Goal: Information Seeking & Learning: Learn about a topic

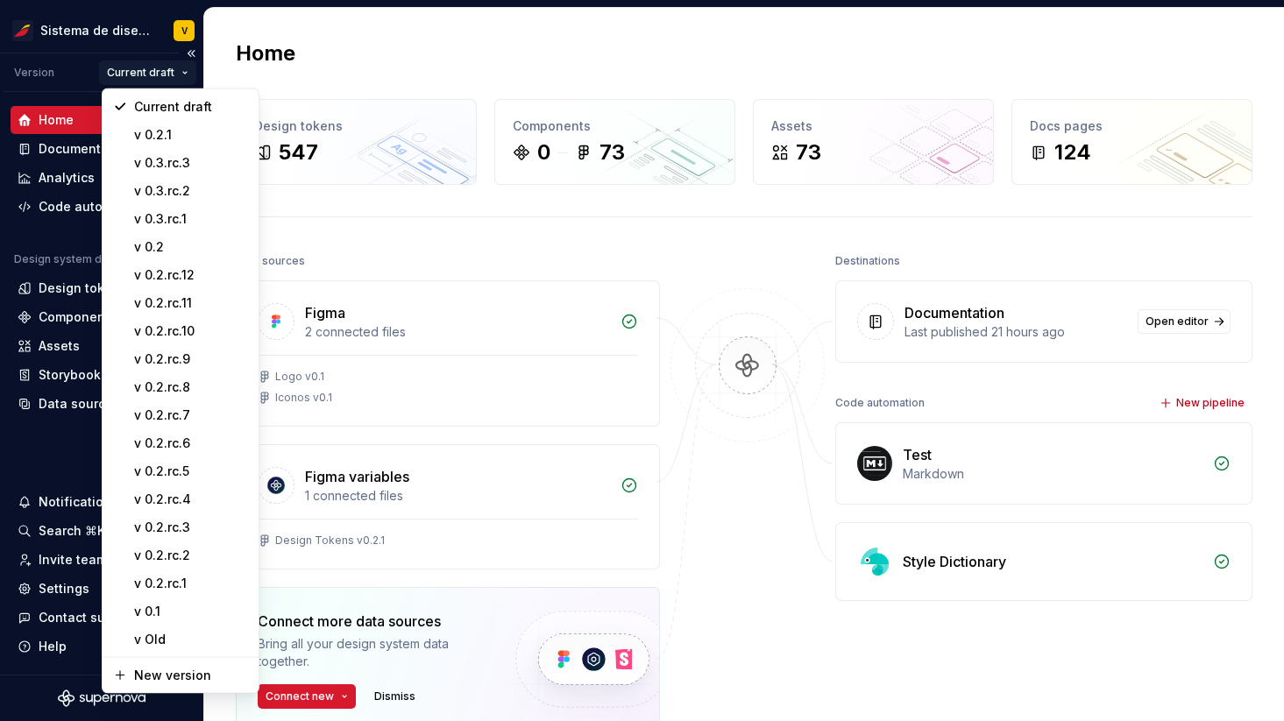
click at [155, 64] on html "Sistema de diseño Iberia V Version Current draft Home Documentation Analytics C…" at bounding box center [642, 360] width 1284 height 721
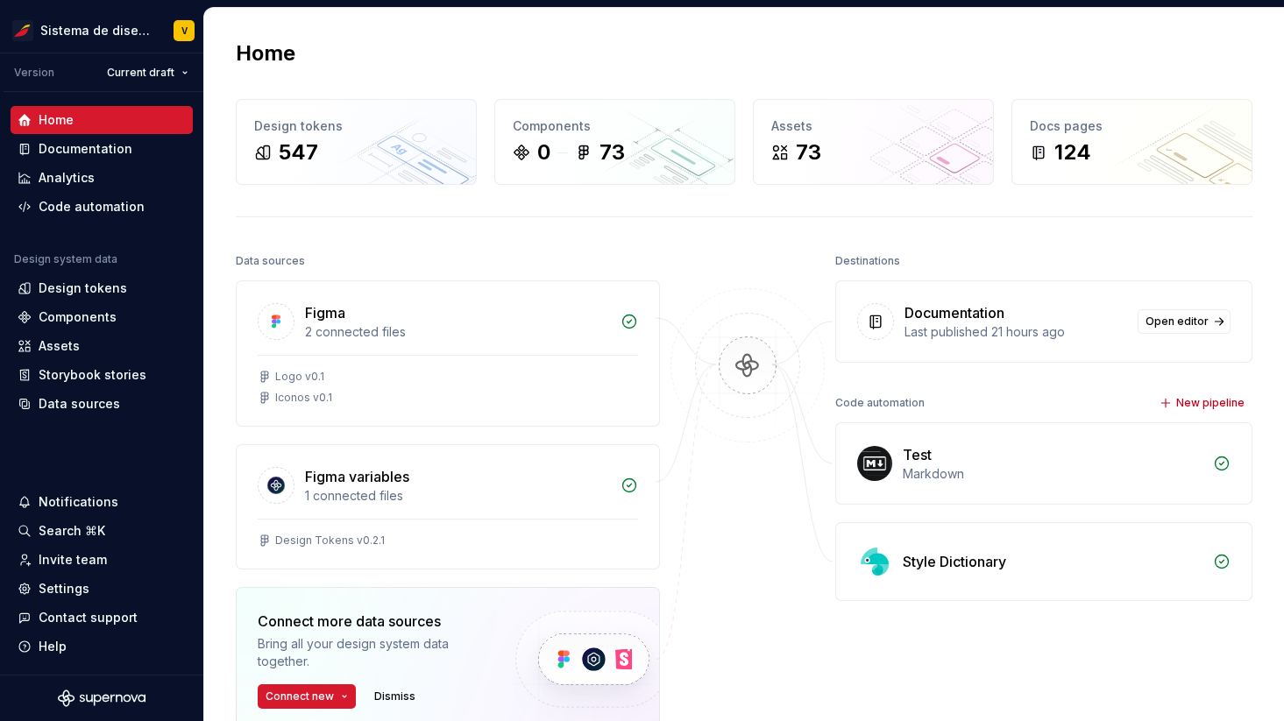
click at [426, 29] on html "Sistema de diseño Iberia V Version Current draft Home Documentation Analytics C…" at bounding box center [642, 360] width 1284 height 721
click at [138, 78] on html "Sistema de diseño Iberia V Version Current draft Home Documentation Analytics C…" at bounding box center [642, 360] width 1284 height 721
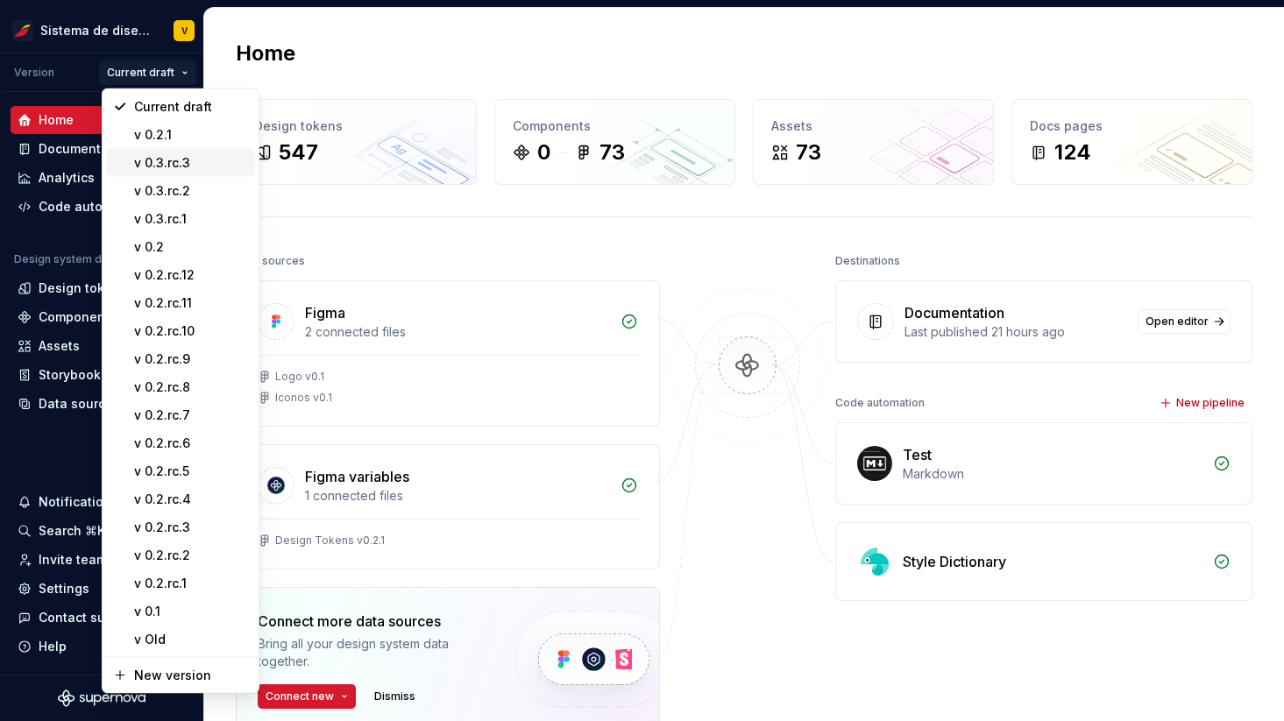
click at [206, 158] on div "v 0.3.rc.3" at bounding box center [191, 163] width 114 height 18
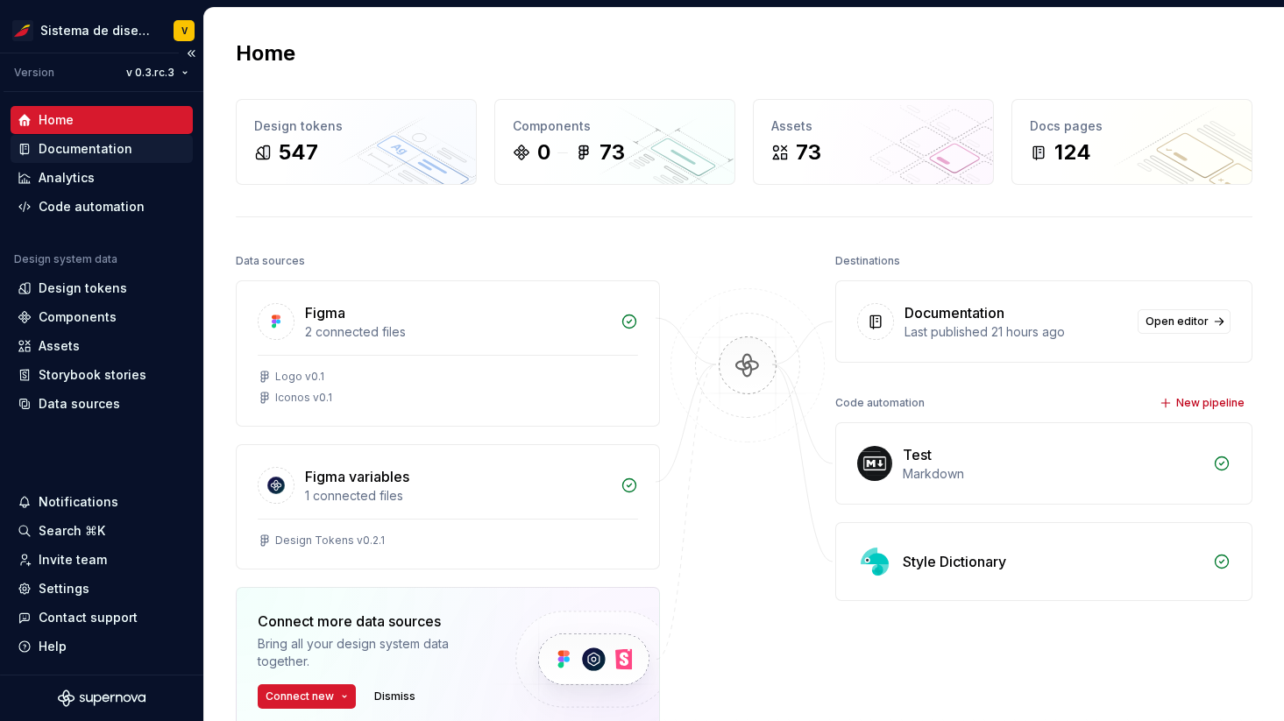
click at [100, 150] on div "Documentation" at bounding box center [86, 149] width 94 height 18
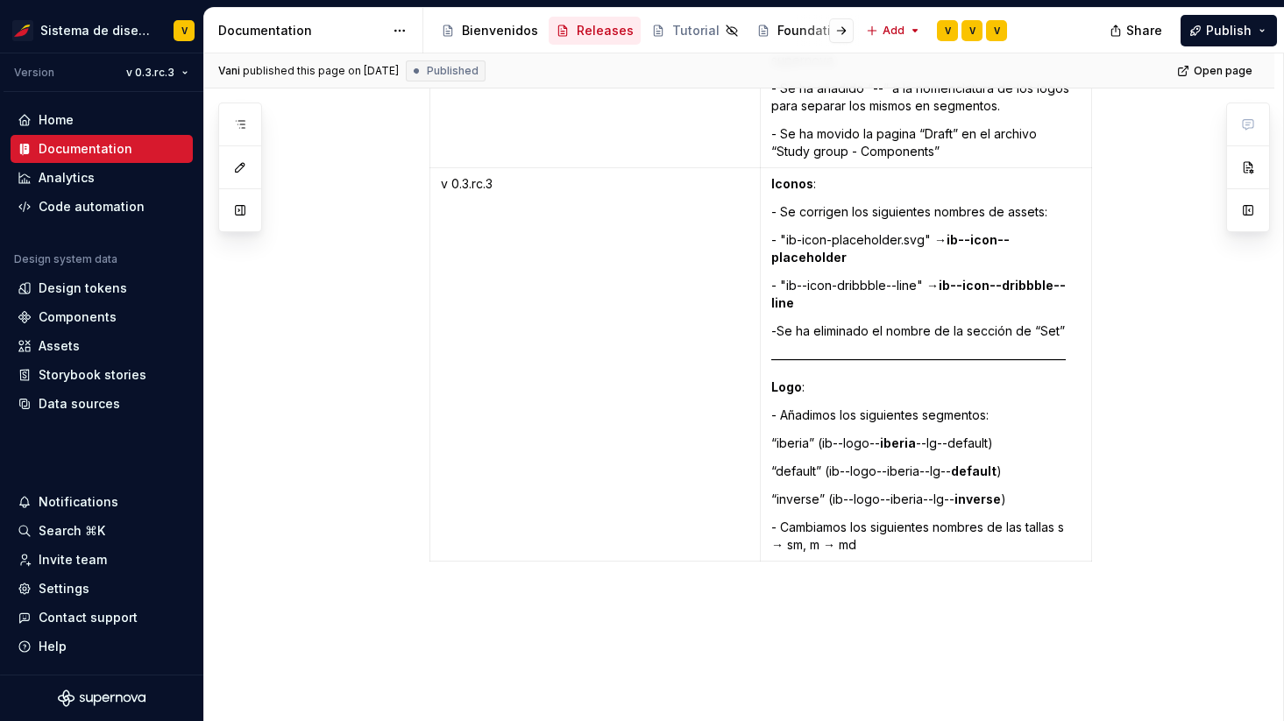
scroll to position [5083, 0]
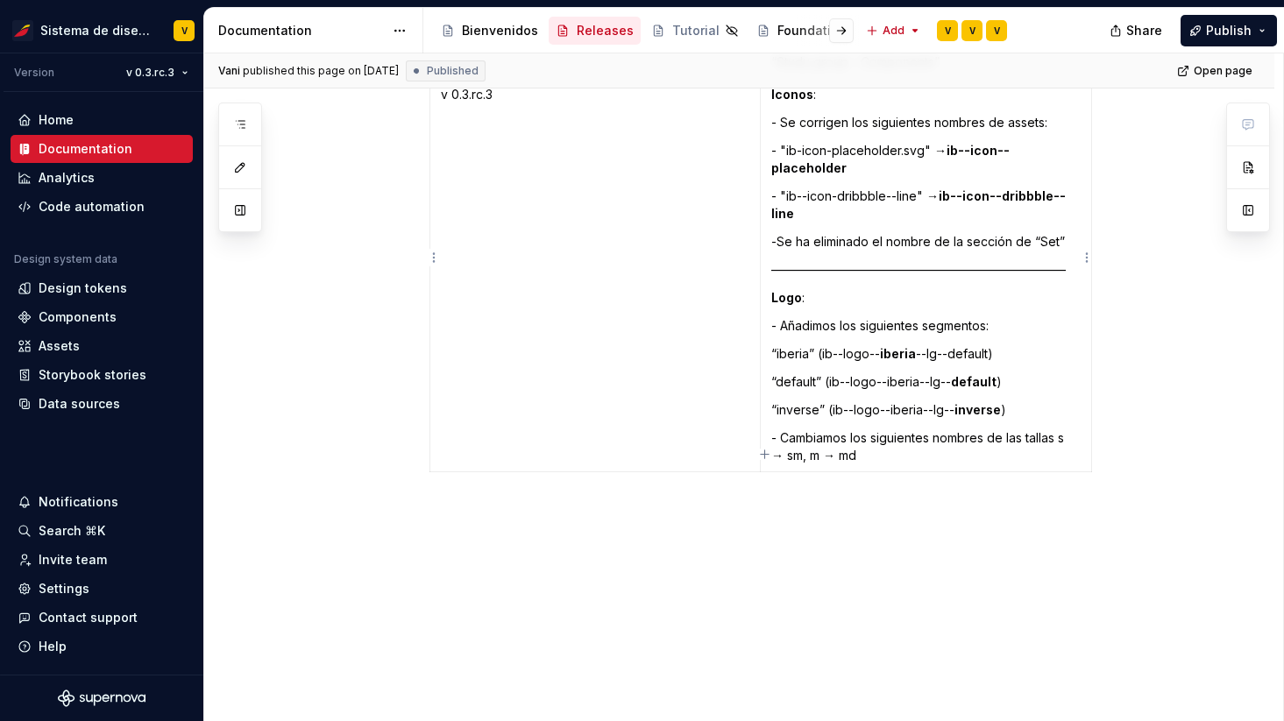
click at [903, 444] on p "- Cambiamos los siguientes nombres de las tallas s → sm, m → md" at bounding box center [925, 447] width 309 height 35
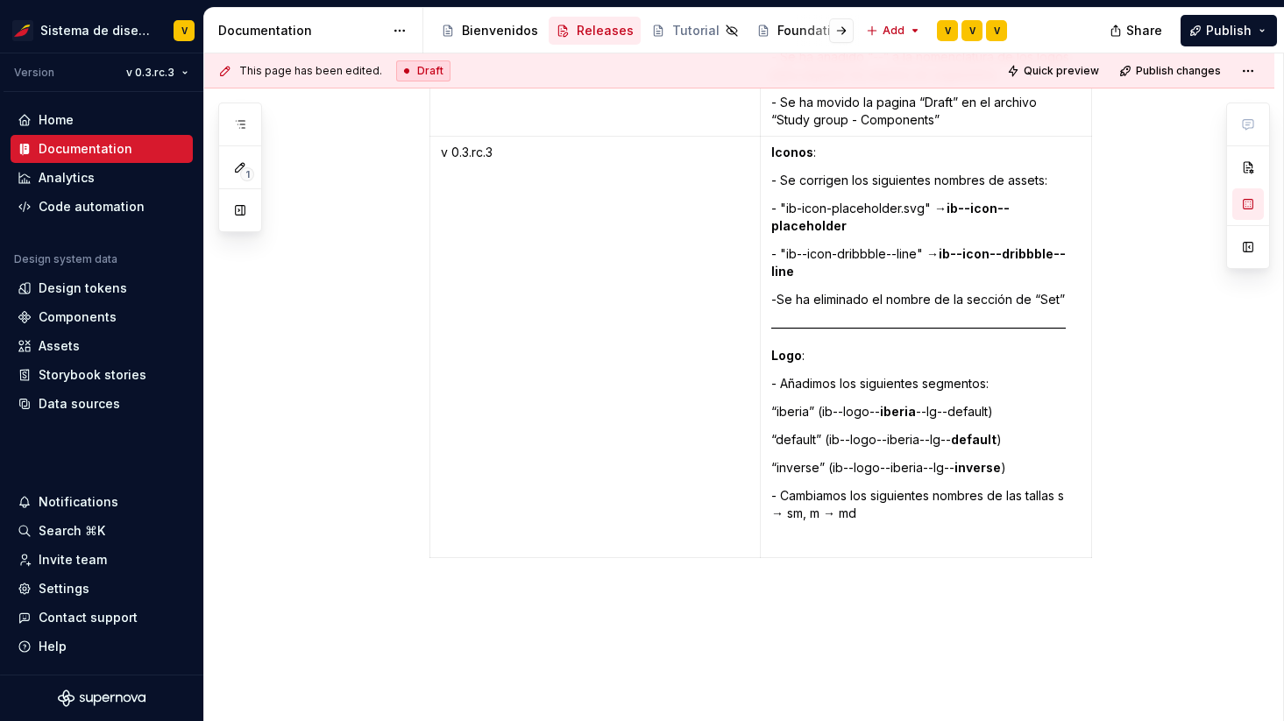
type textarea "*"
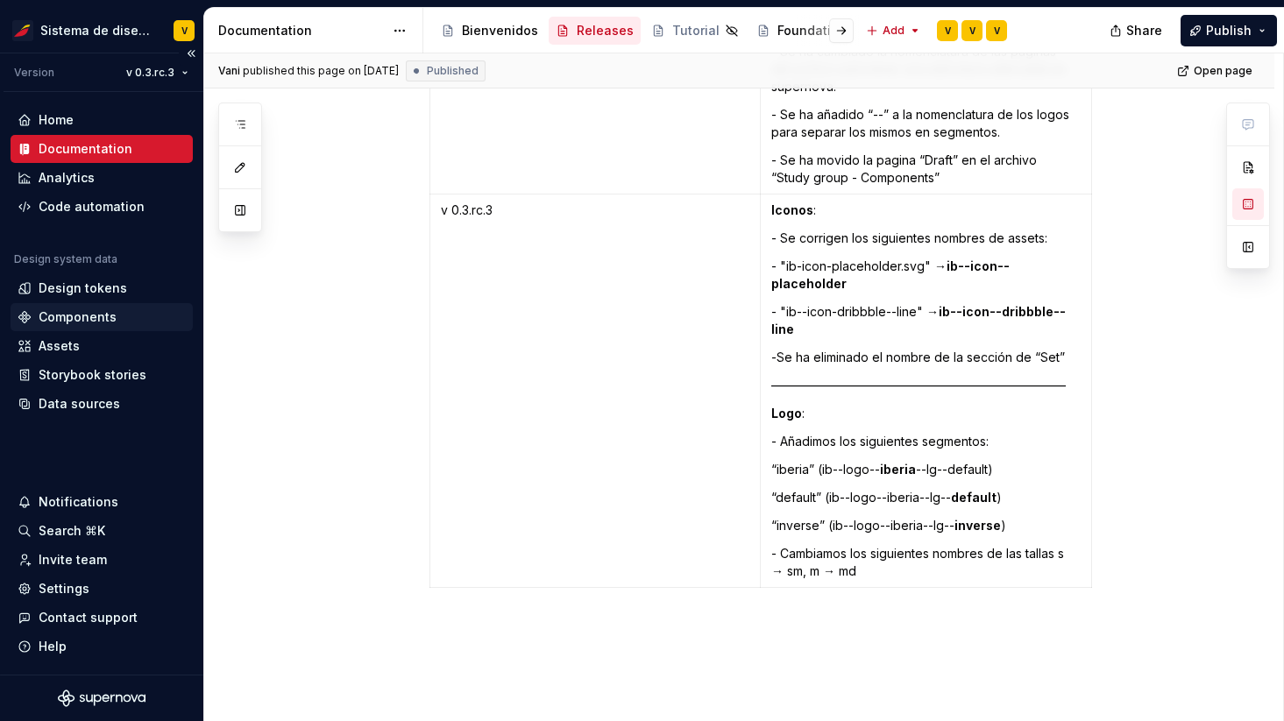
click at [83, 316] on div "Components" at bounding box center [78, 318] width 78 height 18
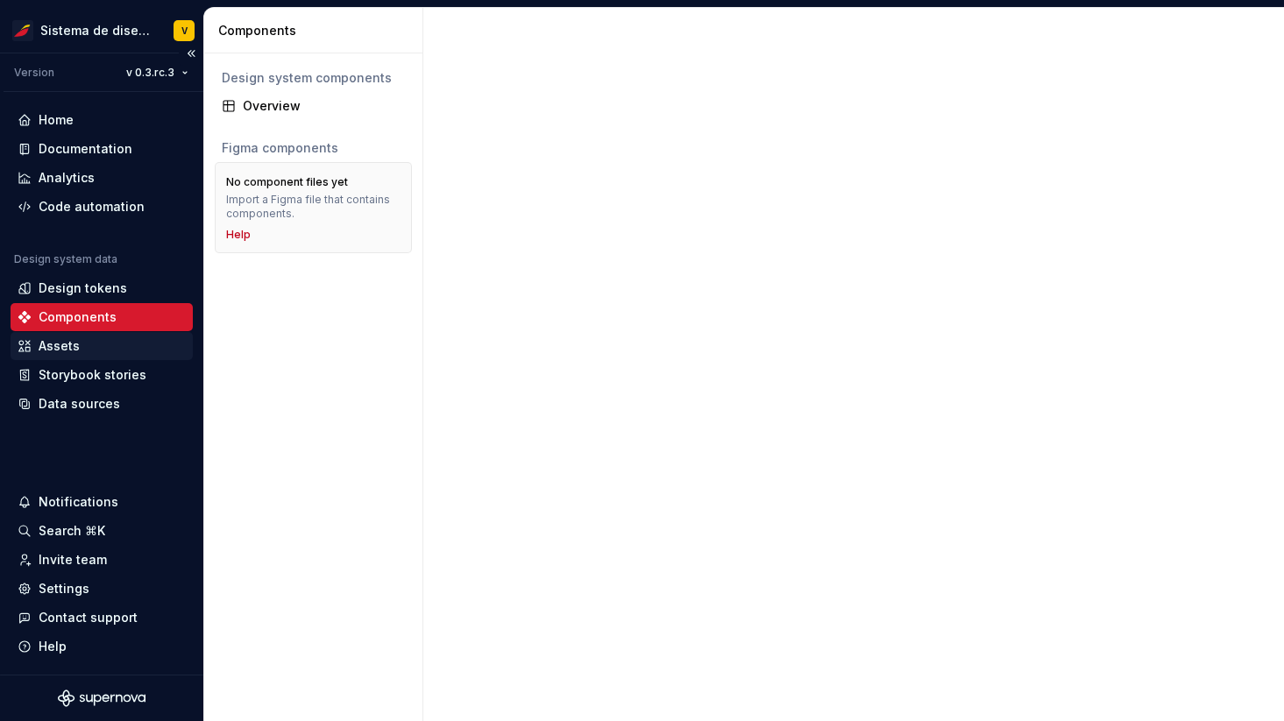
click at [60, 344] on div "Assets" at bounding box center [59, 346] width 41 height 18
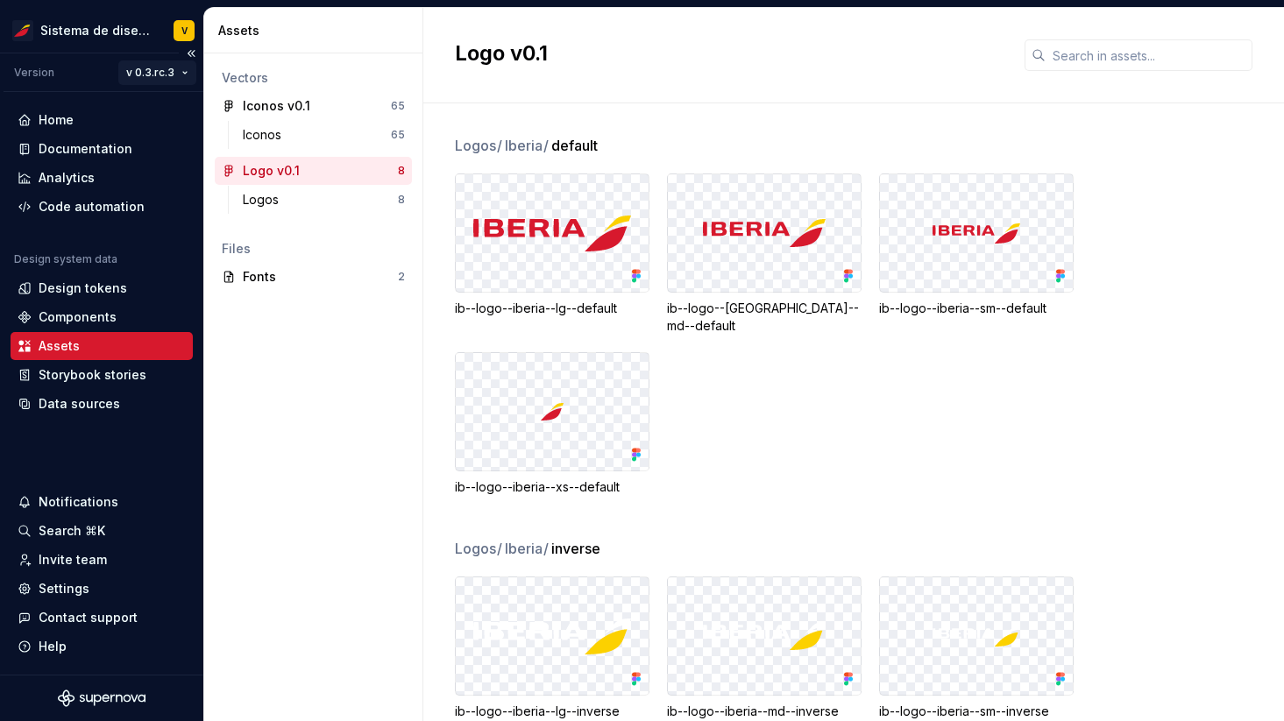
click at [178, 70] on html "Sistema de diseño Iberia V Version v 0.3.rc.3 Home Documentation Analytics Code…" at bounding box center [642, 360] width 1284 height 721
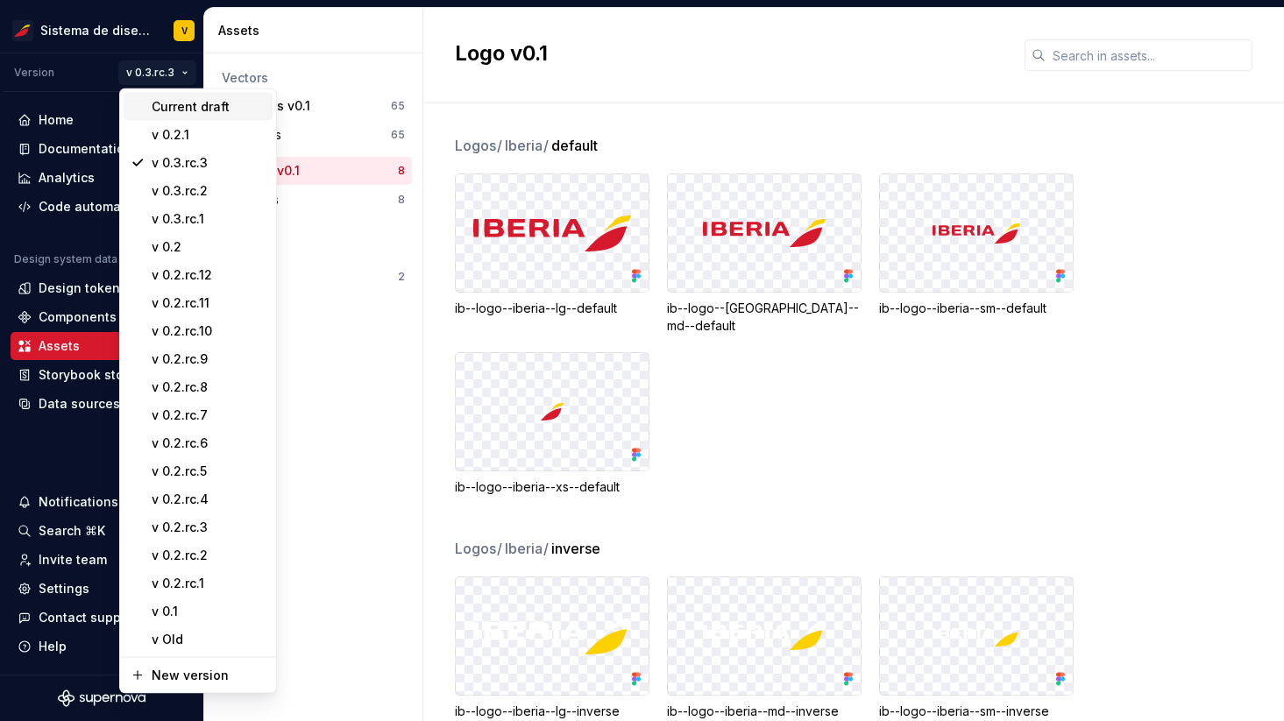
click at [175, 103] on div "Current draft" at bounding box center [209, 107] width 114 height 18
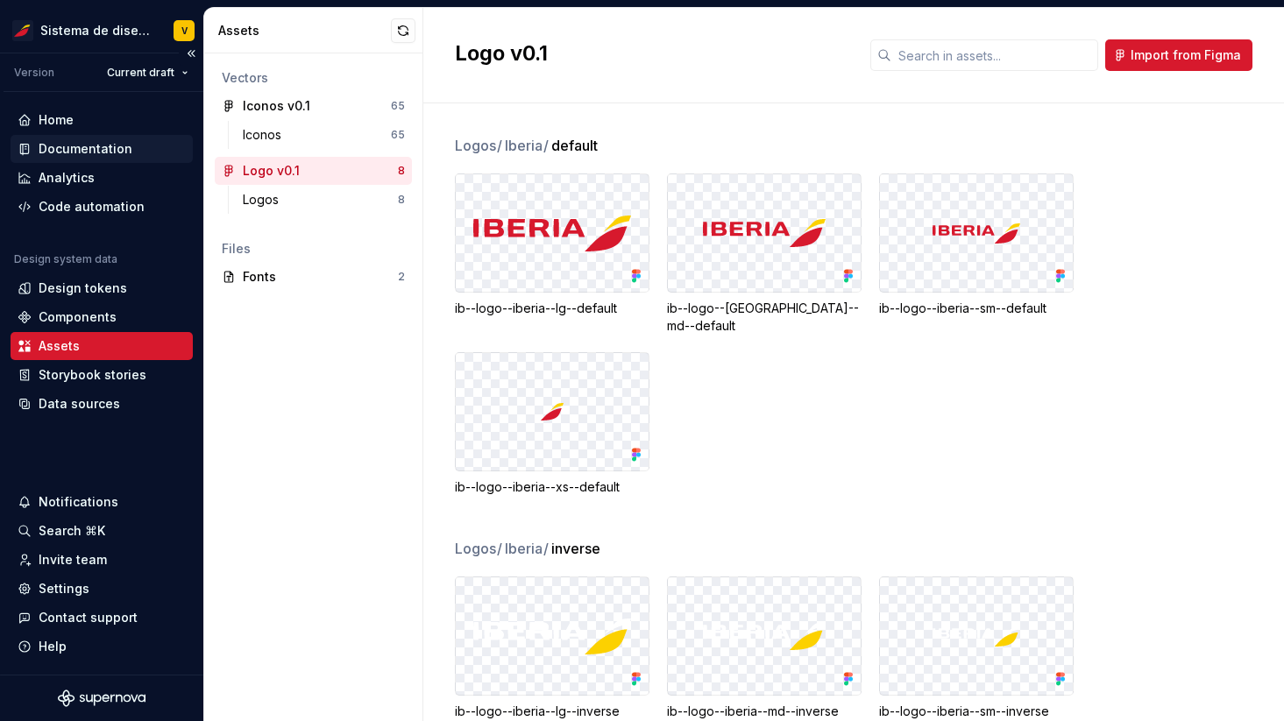
click at [100, 151] on div "Documentation" at bounding box center [86, 149] width 94 height 18
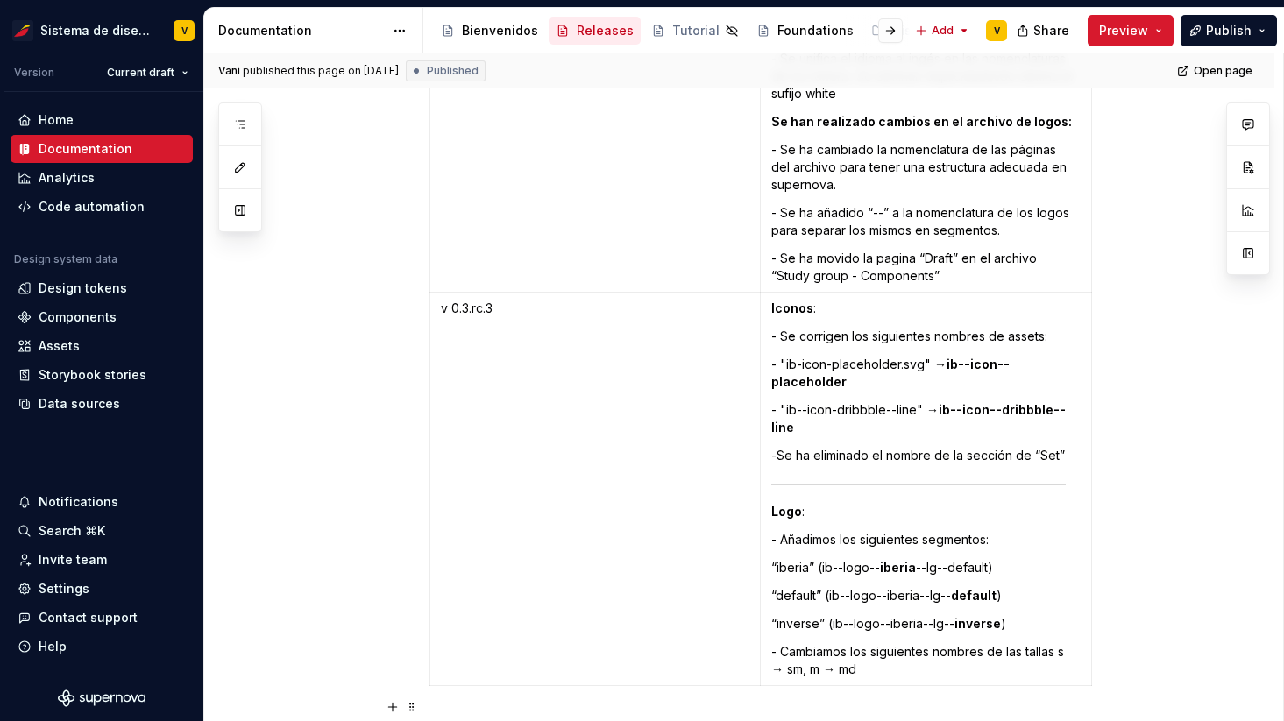
scroll to position [5102, 0]
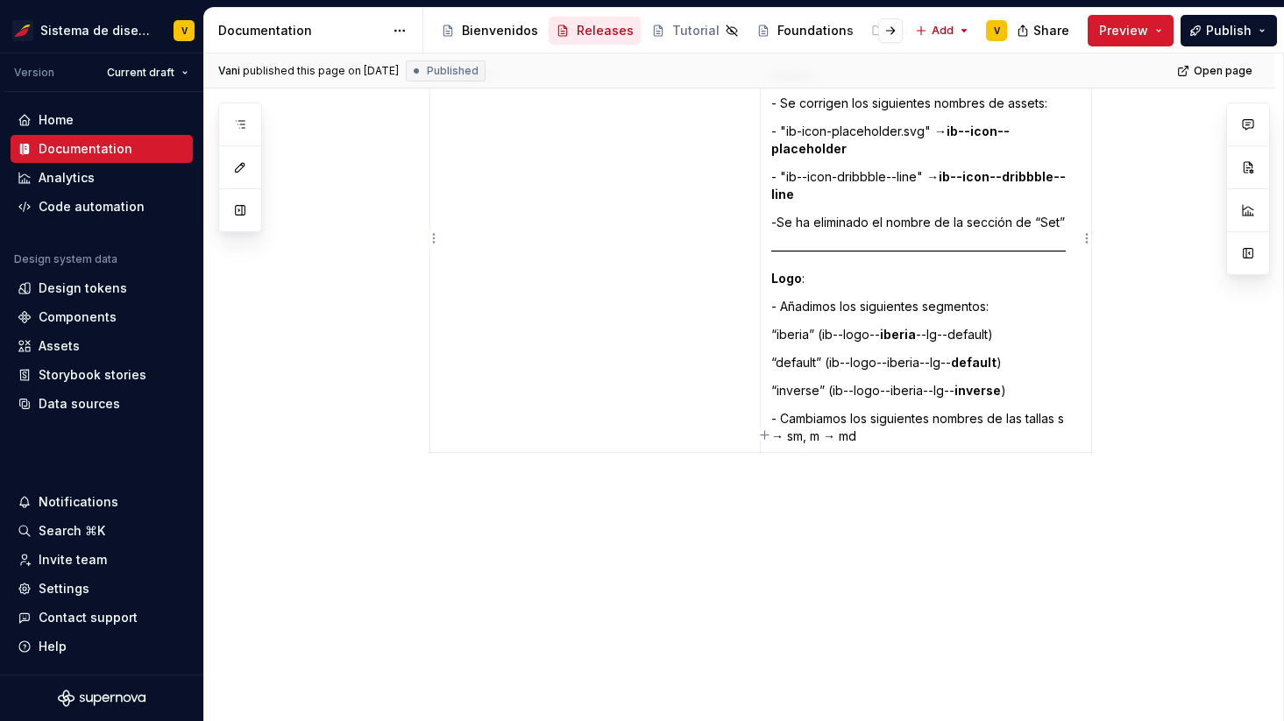
click at [875, 422] on p "- Cambiamos los siguientes nombres de las tallas s → sm, m → md" at bounding box center [925, 427] width 309 height 35
type textarea "*"
